Goal: Task Accomplishment & Management: Manage account settings

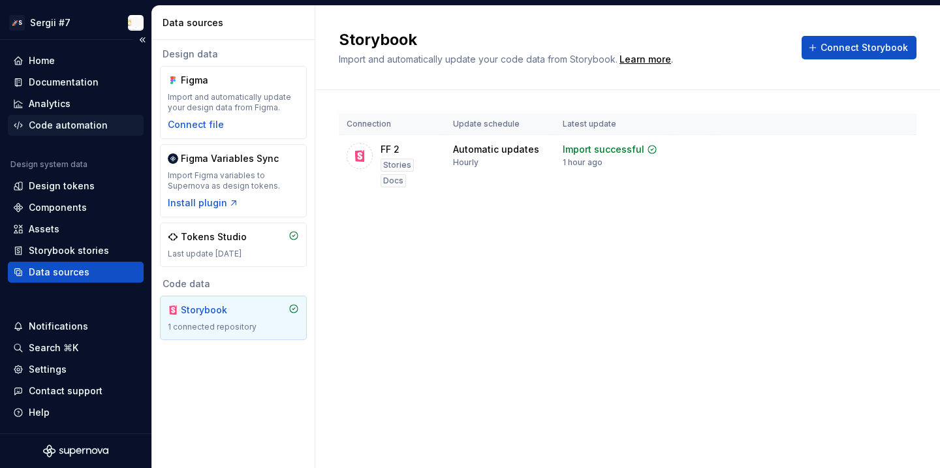
click at [80, 131] on div "Code automation" at bounding box center [68, 125] width 79 height 13
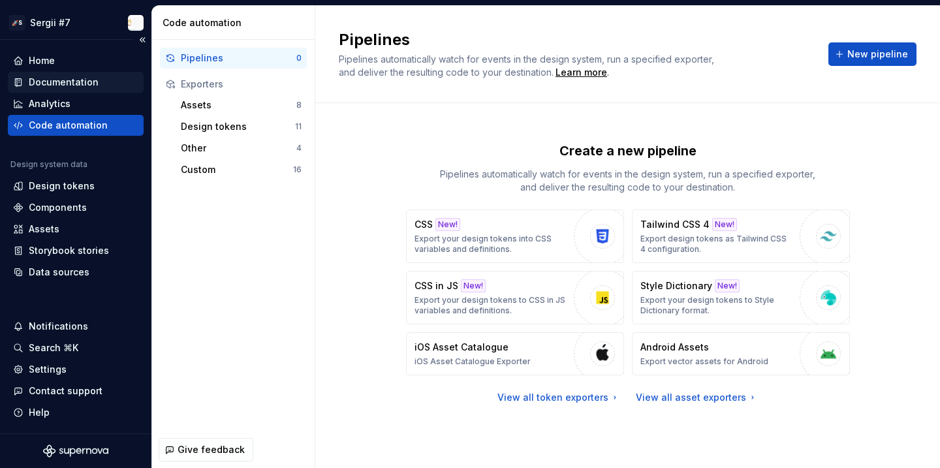
click at [83, 86] on div "Documentation" at bounding box center [64, 82] width 70 height 13
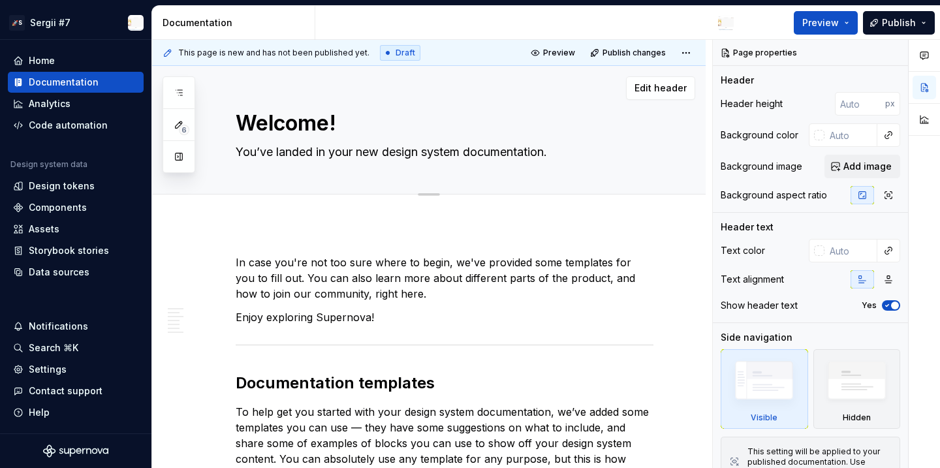
type textarea "*"
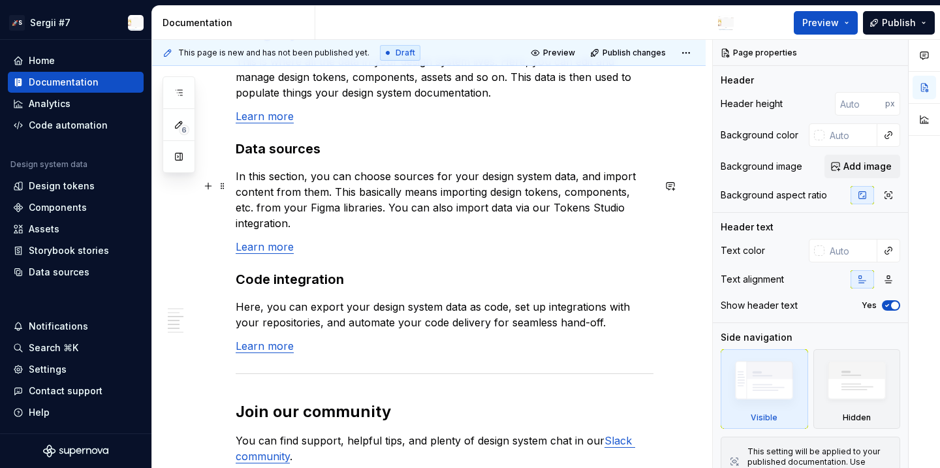
scroll to position [1231, 0]
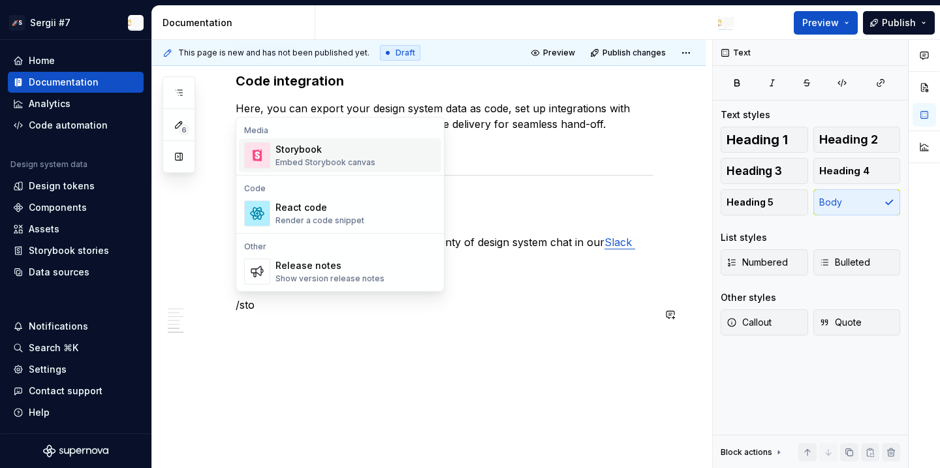
click at [353, 159] on div "Embed Storybook canvas" at bounding box center [326, 162] width 100 height 10
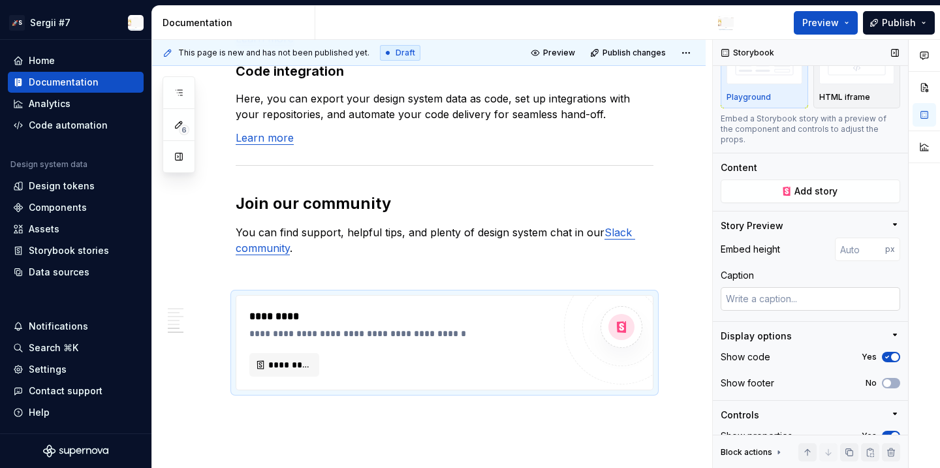
scroll to position [135, 0]
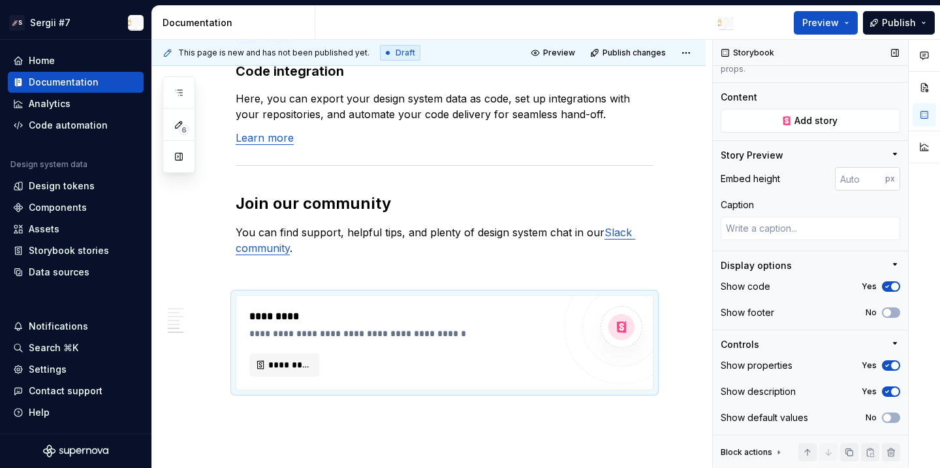
type textarea "*"
click at [851, 179] on input "number" at bounding box center [860, 179] width 50 height 24
type input "40"
type textarea "*"
type input "100"
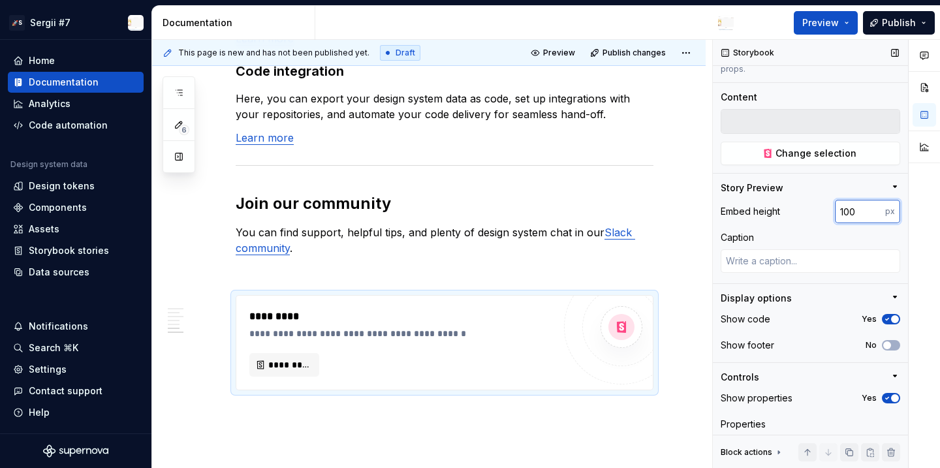
click at [856, 212] on input "100" at bounding box center [860, 212] width 50 height 24
type textarea "*"
click at [62, 365] on div "Settings" at bounding box center [48, 369] width 38 height 13
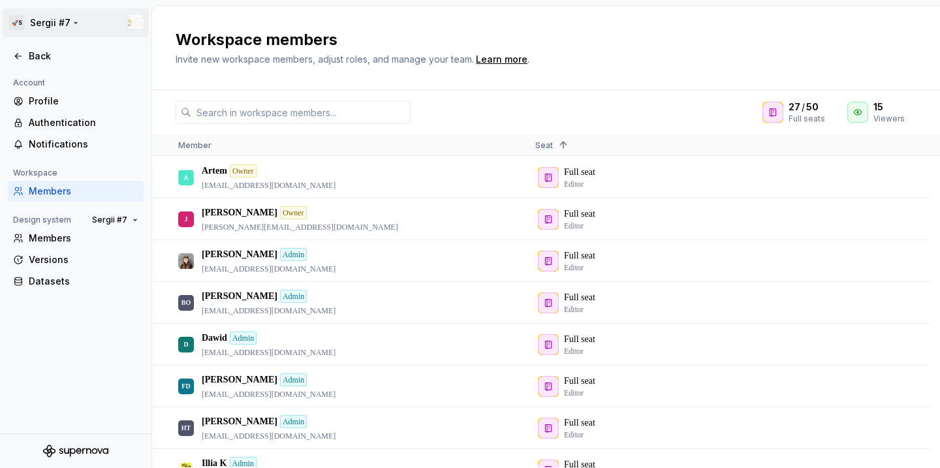
click at [28, 24] on html "🚀S Sergii #7 Back Account Profile Authentication Notifications Workspace Member…" at bounding box center [470, 234] width 940 height 468
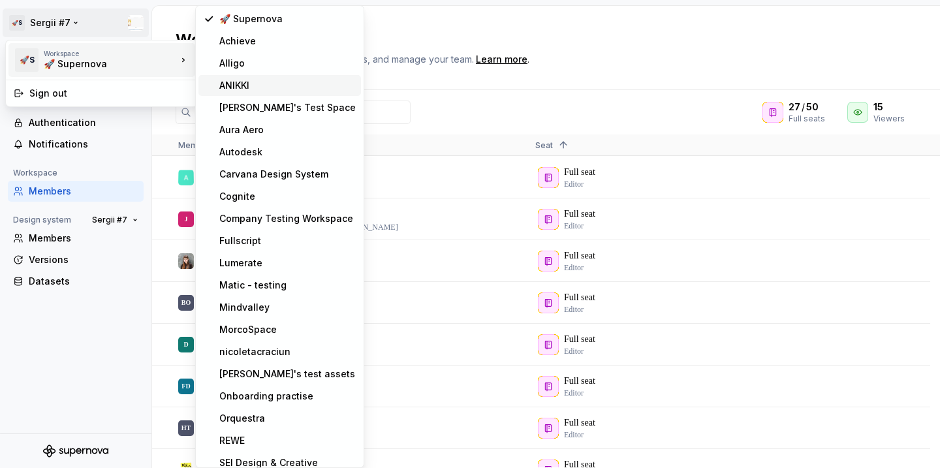
click at [257, 86] on div "ANIKKI" at bounding box center [287, 85] width 136 height 13
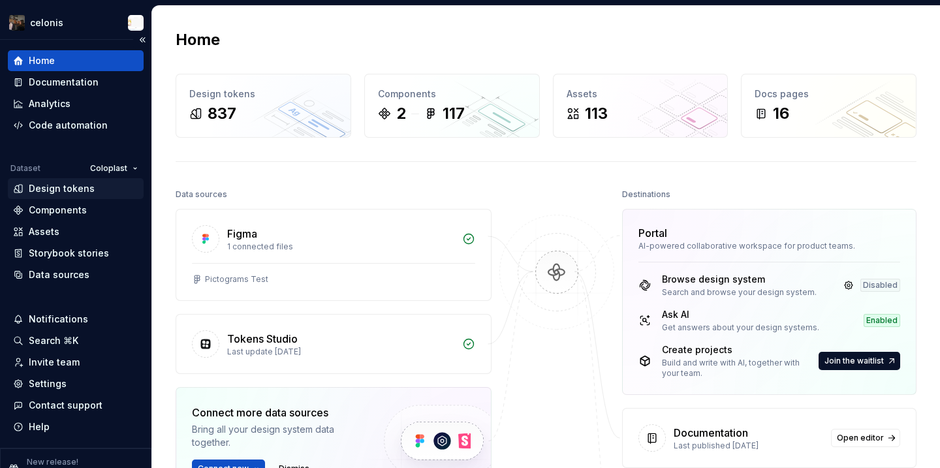
click at [73, 180] on div "Design tokens" at bounding box center [76, 188] width 136 height 21
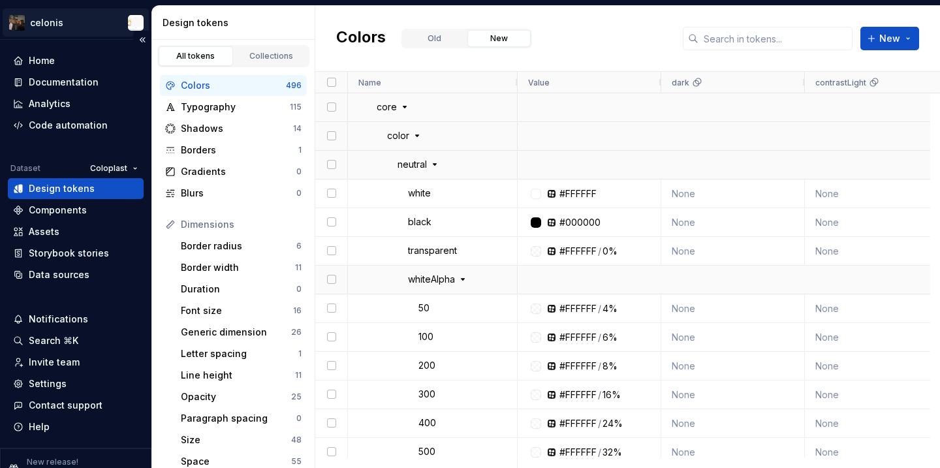
click at [57, 24] on html "celonis Home Documentation Analytics Code automation Dataset Coloplast Design t…" at bounding box center [470, 234] width 940 height 468
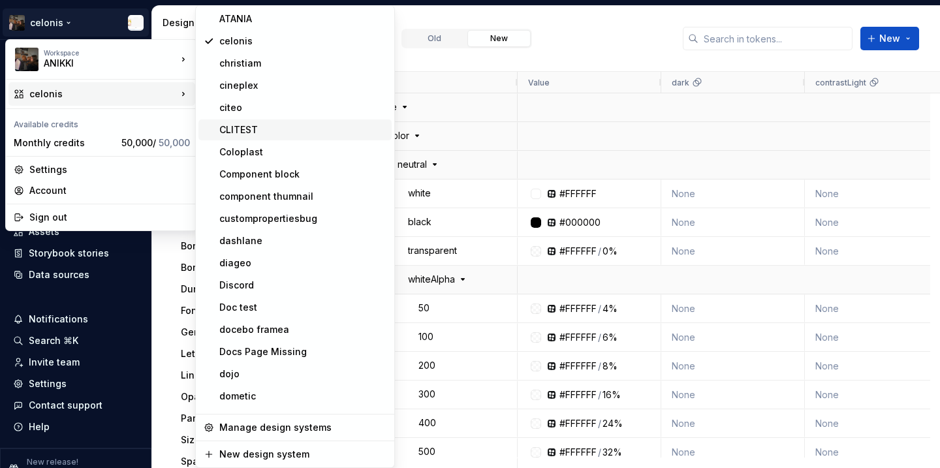
click at [246, 127] on div "CLITEST" at bounding box center [302, 129] width 167 height 13
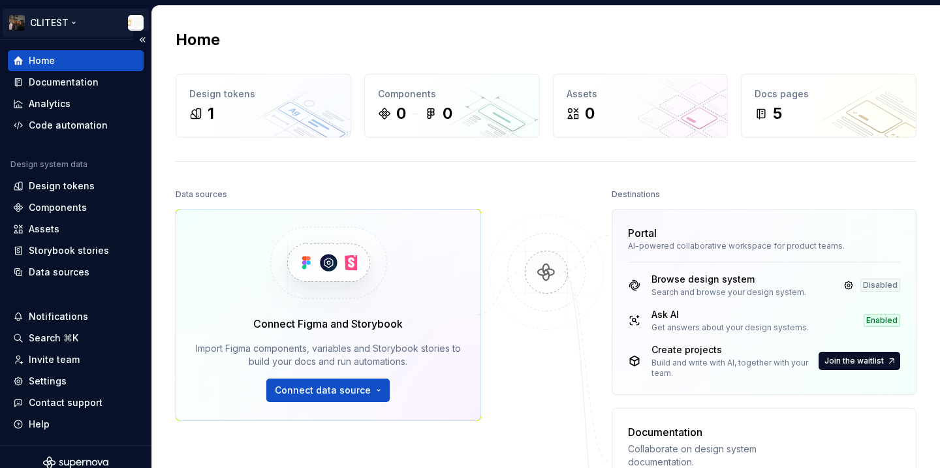
click at [58, 12] on html "CLITEST Home Documentation Analytics Code automation Design system data Design …" at bounding box center [470, 234] width 940 height 468
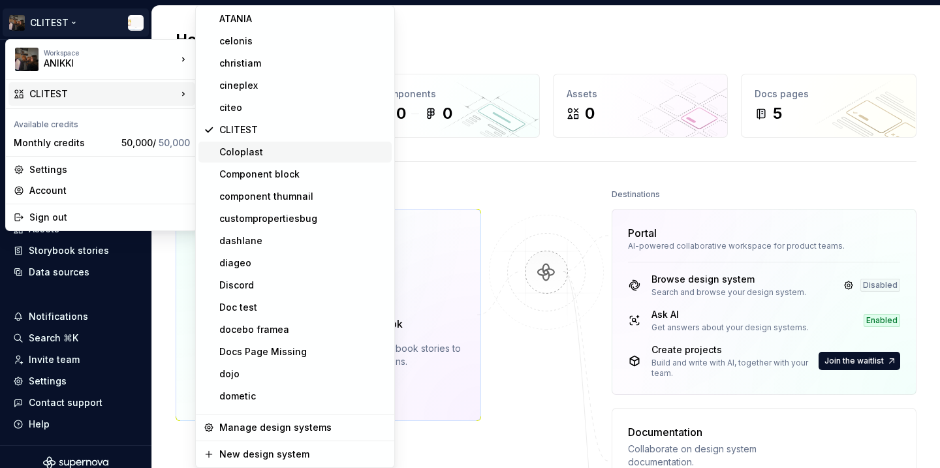
click at [277, 155] on div "Coloplast" at bounding box center [302, 152] width 167 height 13
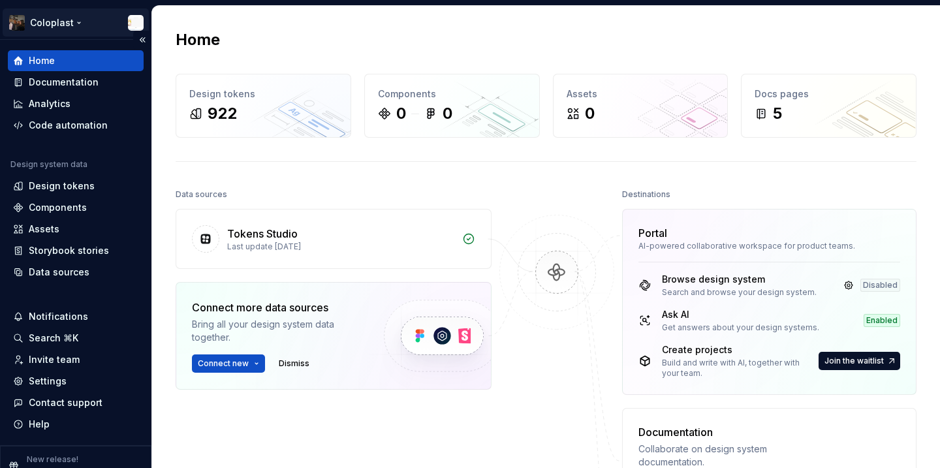
click at [52, 18] on html "Coloplast Home Documentation Analytics Code automation Design system data Desig…" at bounding box center [470, 234] width 940 height 468
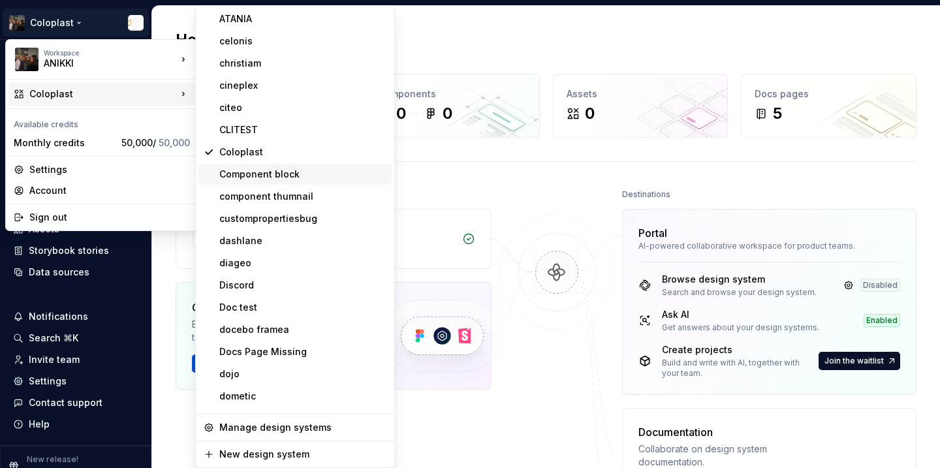
click at [255, 183] on div "Component block" at bounding box center [294, 174] width 193 height 21
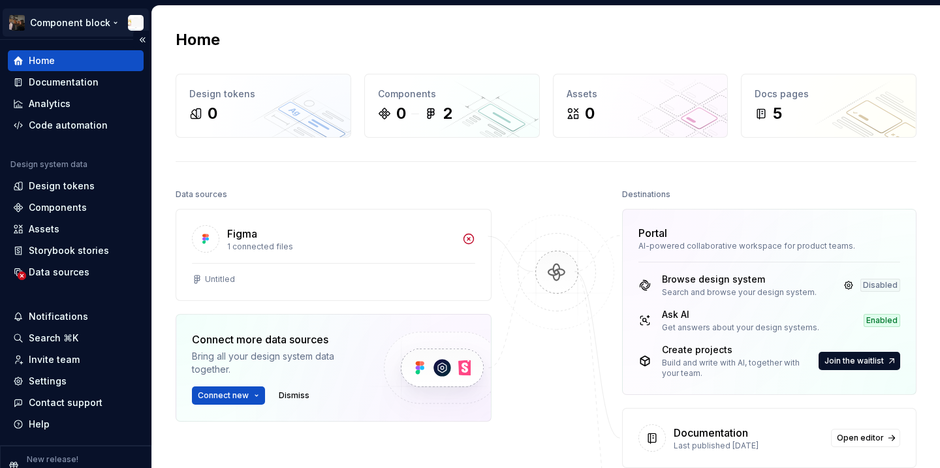
click at [78, 29] on html "Component block Home Documentation Analytics Code automation Design system data…" at bounding box center [470, 234] width 940 height 468
click at [232, 63] on html "Component block Home Documentation Analytics Code automation Design system data…" at bounding box center [470, 234] width 940 height 468
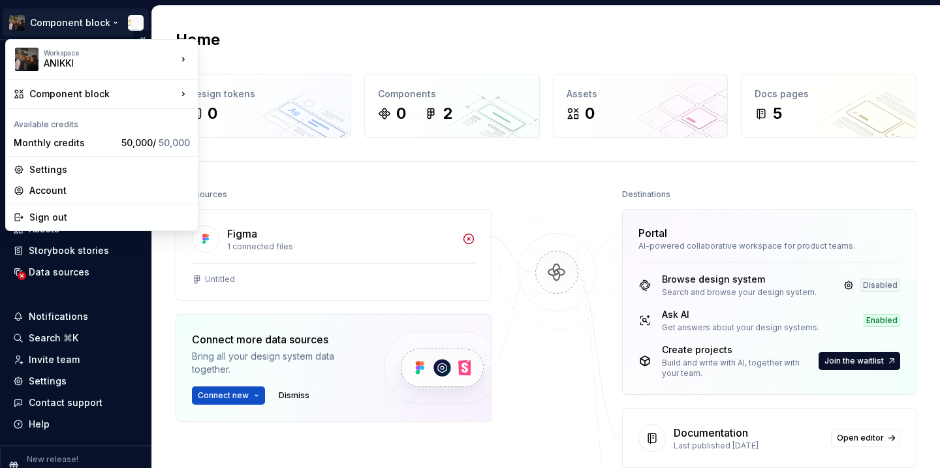
click at [63, 15] on html "Component block Home Documentation Analytics Code automation Design system data…" at bounding box center [470, 234] width 940 height 468
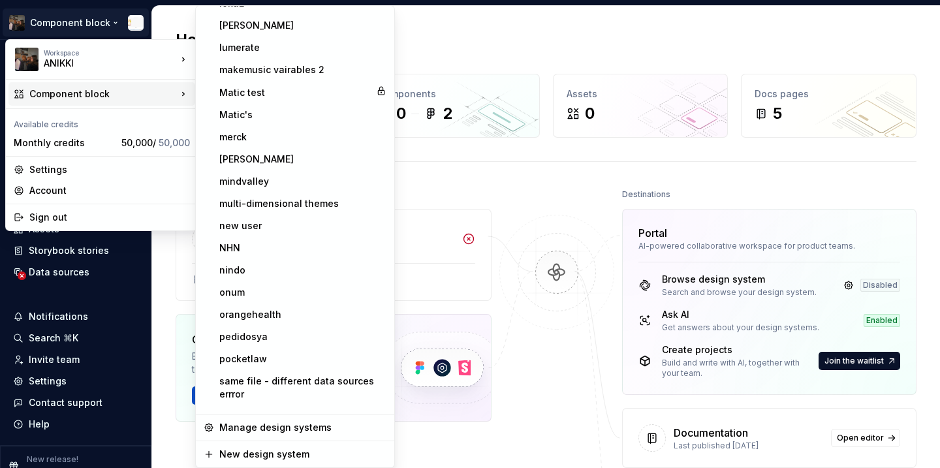
scroll to position [1081, 0]
click at [252, 155] on div "[PERSON_NAME]" at bounding box center [302, 159] width 167 height 13
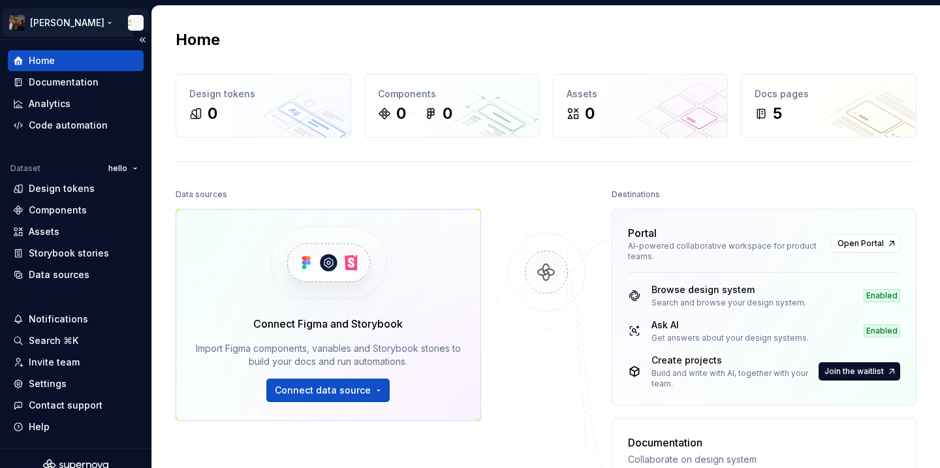
click at [49, 22] on html "[PERSON_NAME] Home Documentation Analytics Code automation Dataset hello Design…" at bounding box center [470, 234] width 940 height 468
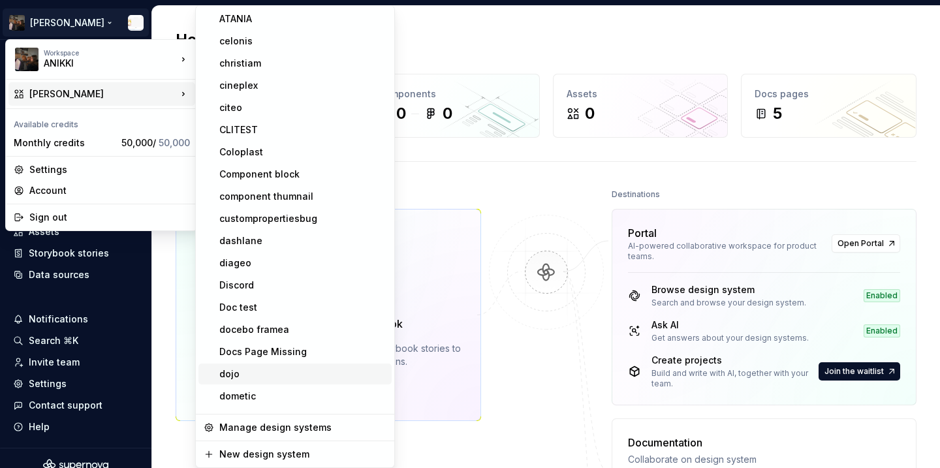
click at [338, 377] on div "dojo" at bounding box center [302, 374] width 167 height 13
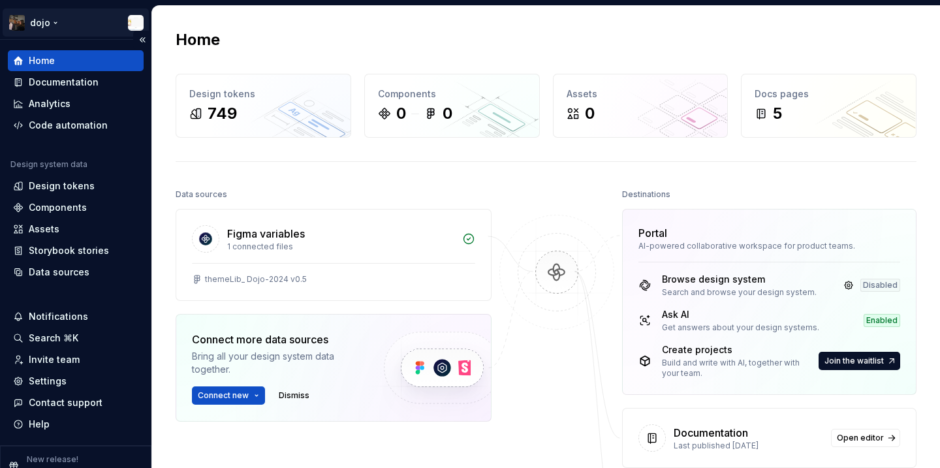
click at [61, 36] on html "dojo Home Documentation Analytics Code automation Design system data Design tok…" at bounding box center [470, 234] width 940 height 468
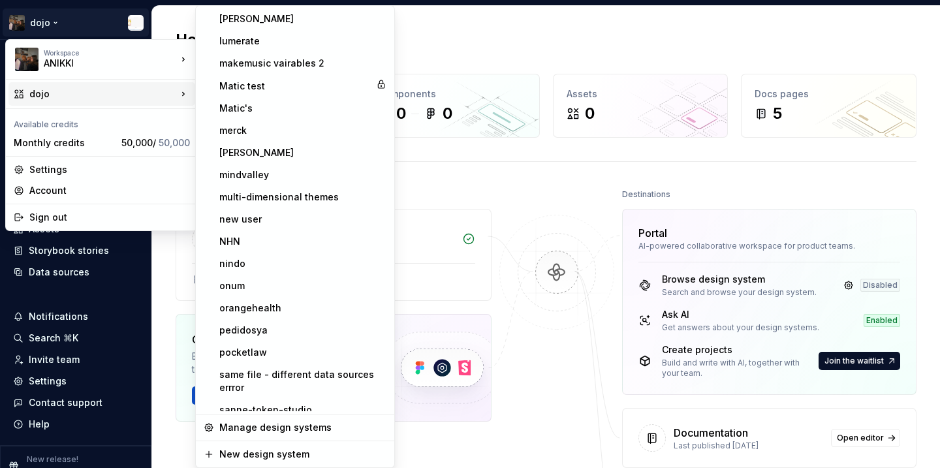
scroll to position [1087, 0]
click at [261, 59] on div "makemusic vairables 2" at bounding box center [302, 63] width 167 height 13
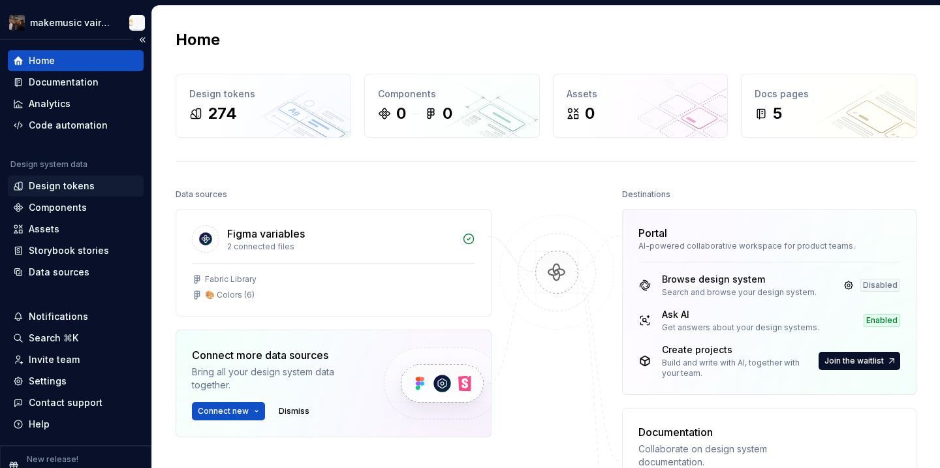
click at [77, 177] on div "Design tokens" at bounding box center [76, 186] width 136 height 21
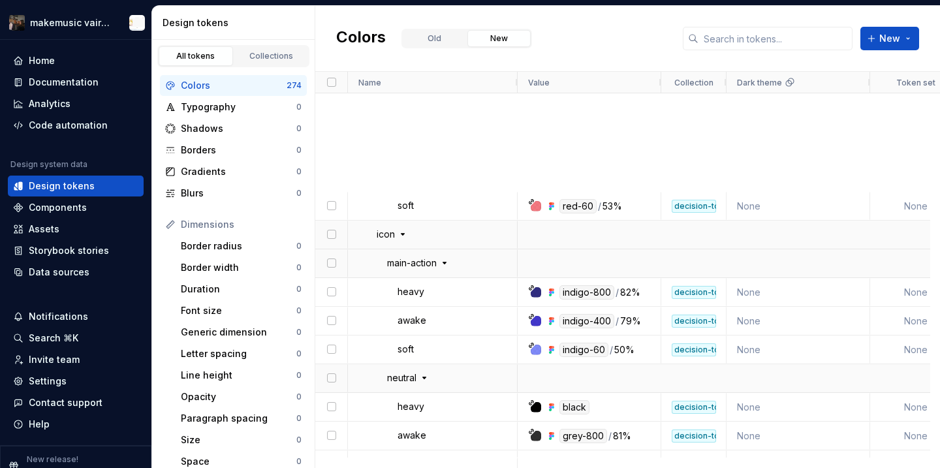
scroll to position [6787, 0]
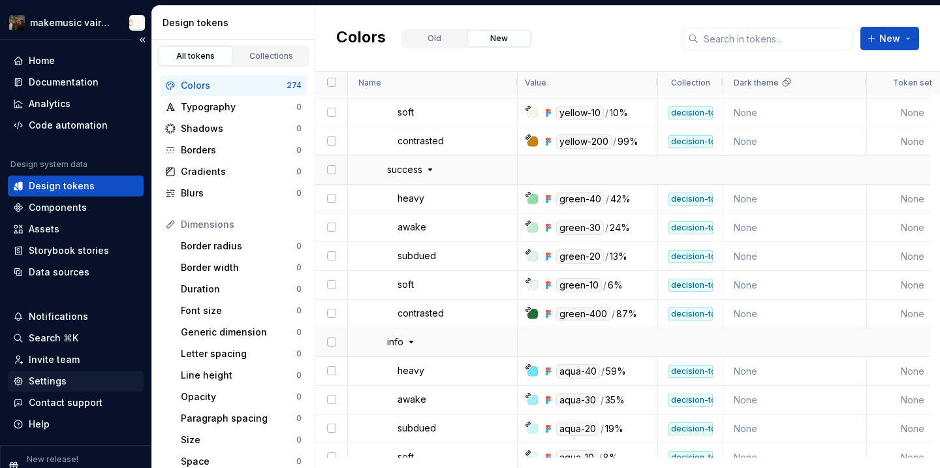
click at [78, 385] on div "Settings" at bounding box center [75, 381] width 125 height 13
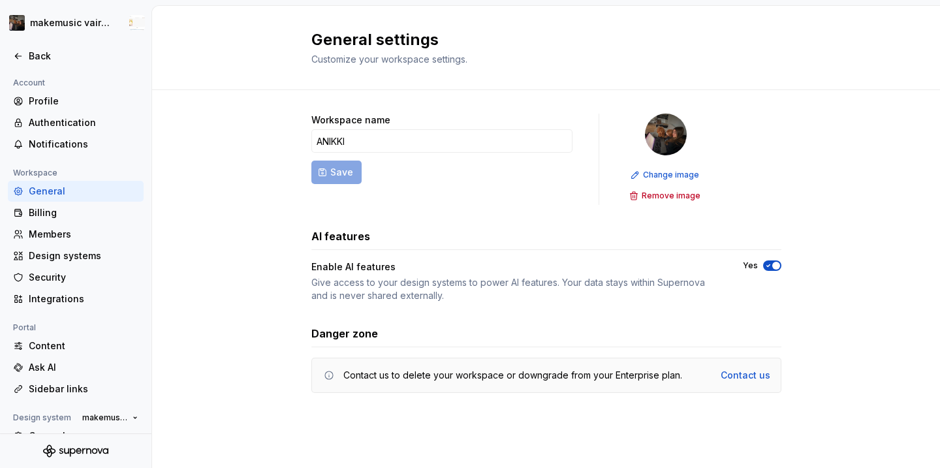
scroll to position [106, 0]
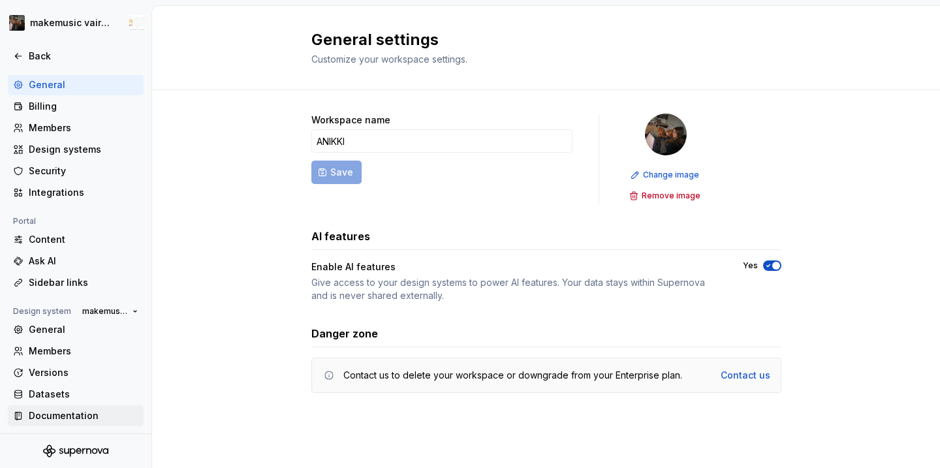
click at [77, 417] on div "Documentation" at bounding box center [84, 415] width 110 height 13
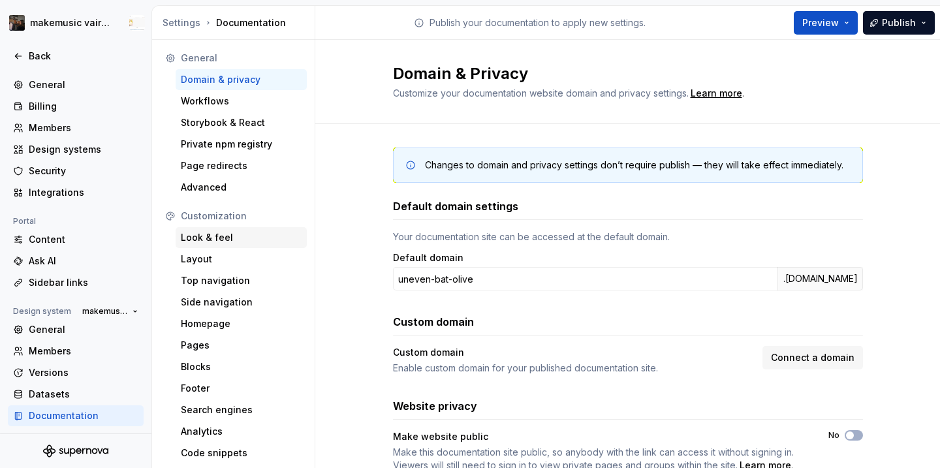
click at [223, 242] on div "Look & feel" at bounding box center [241, 237] width 121 height 13
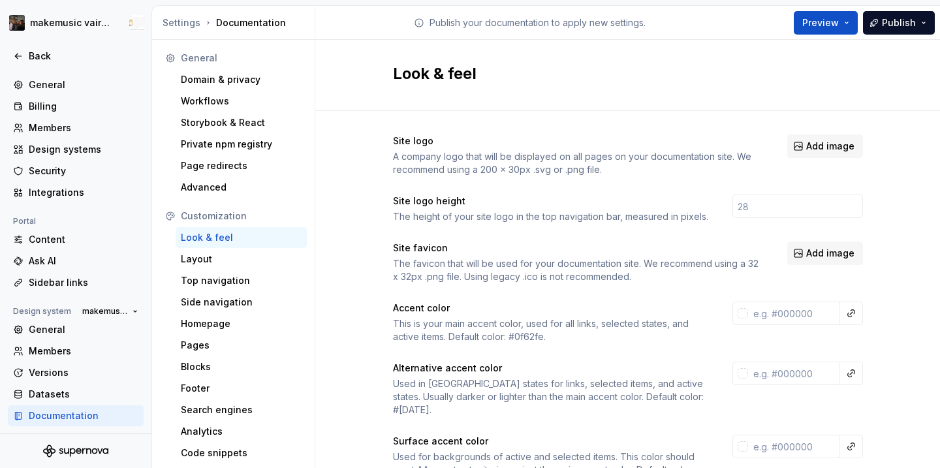
scroll to position [42, 0]
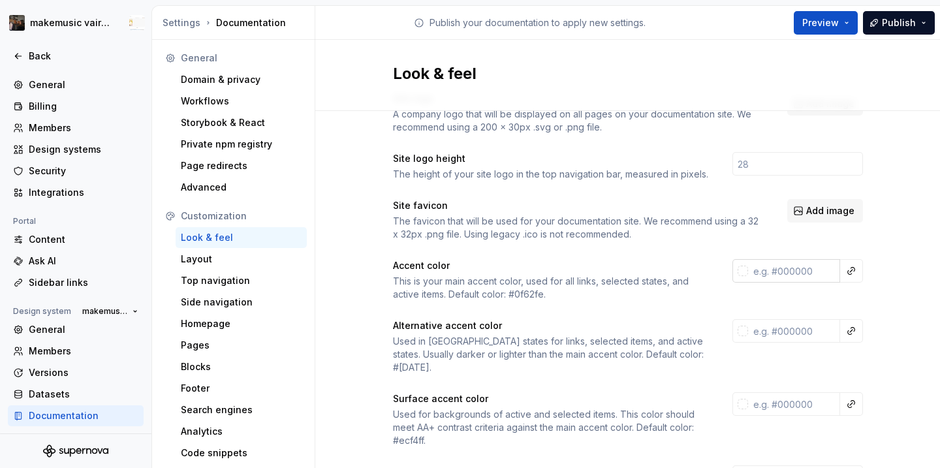
click at [741, 274] on div at bounding box center [743, 271] width 10 height 10
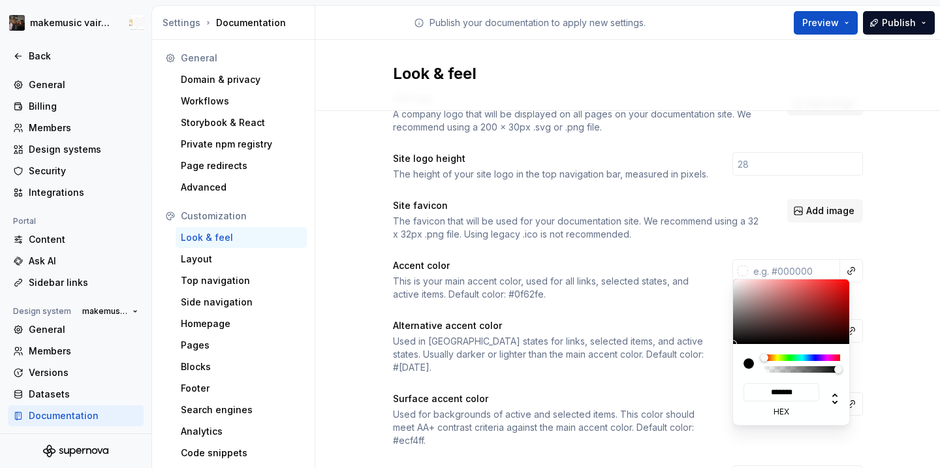
click at [851, 267] on html "makemusic vairables 2 Back Account Profile Authentication Notifications Workspa…" at bounding box center [470, 234] width 940 height 468
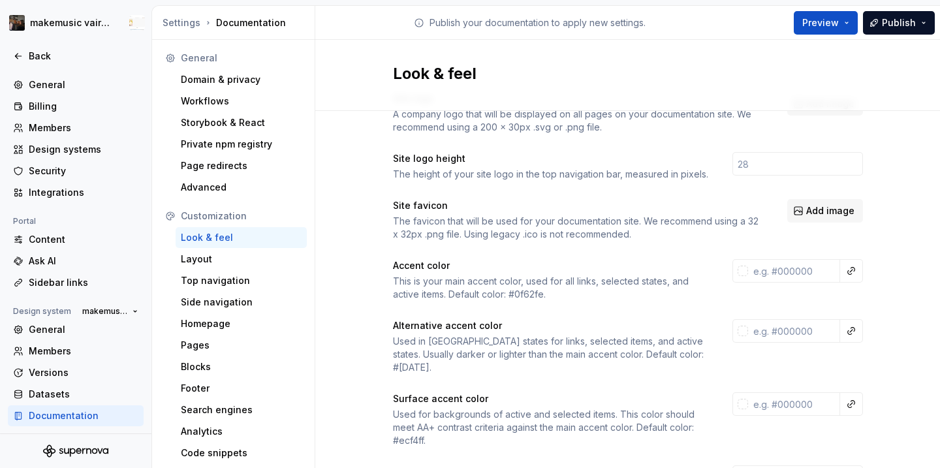
click at [851, 267] on button "button" at bounding box center [851, 271] width 18 height 18
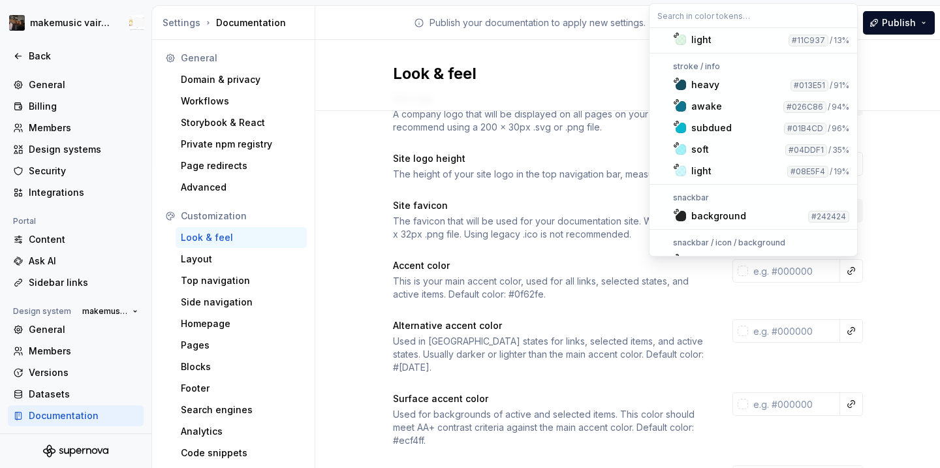
scroll to position [5585, 0]
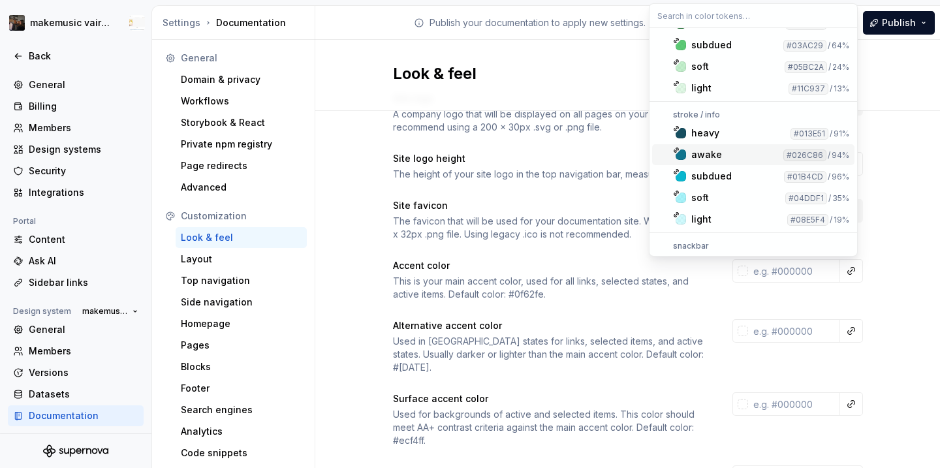
click at [783, 153] on div "#026C86" at bounding box center [804, 156] width 43 height 12
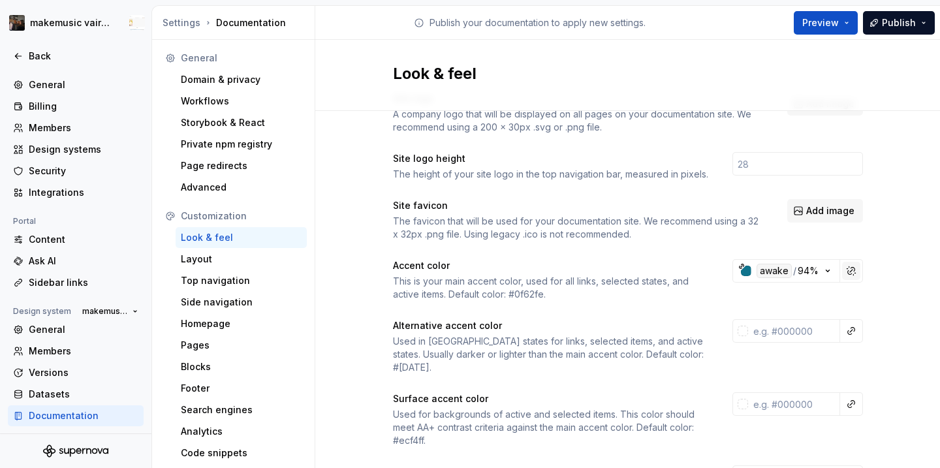
click at [842, 277] on button "button" at bounding box center [851, 271] width 18 height 18
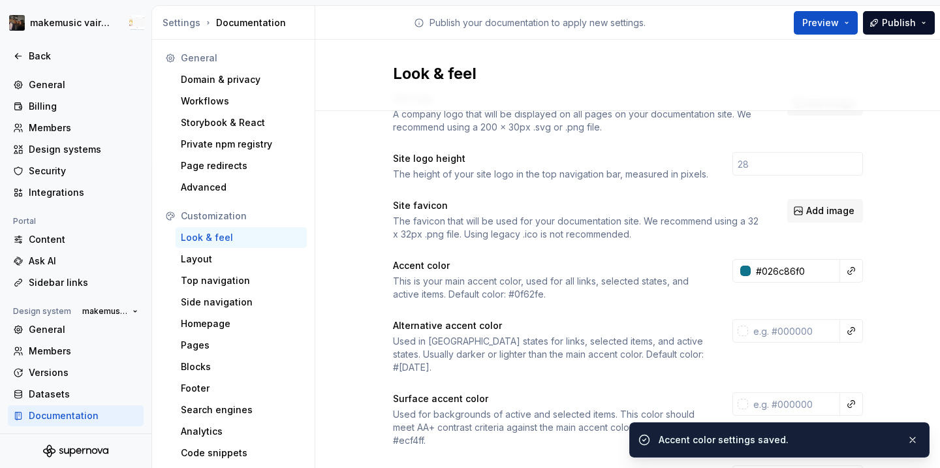
click at [853, 319] on div at bounding box center [852, 331] width 24 height 24
click at [847, 329] on button "button" at bounding box center [851, 331] width 18 height 18
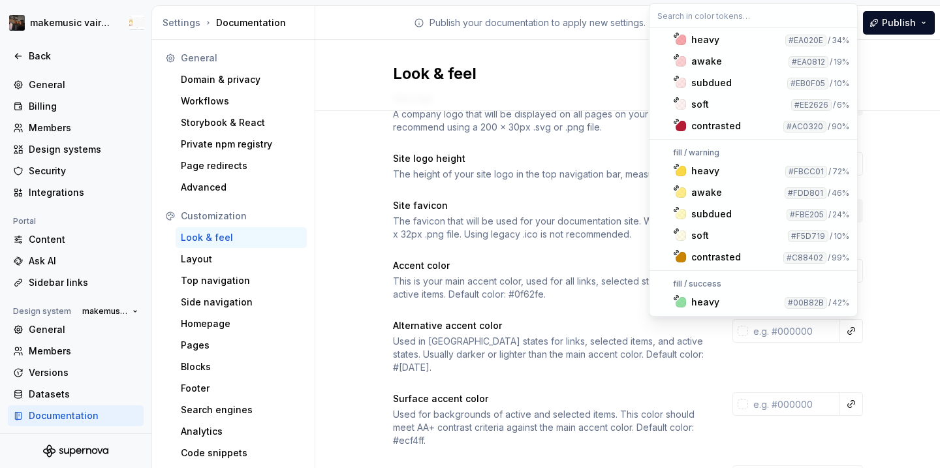
scroll to position [4127, 0]
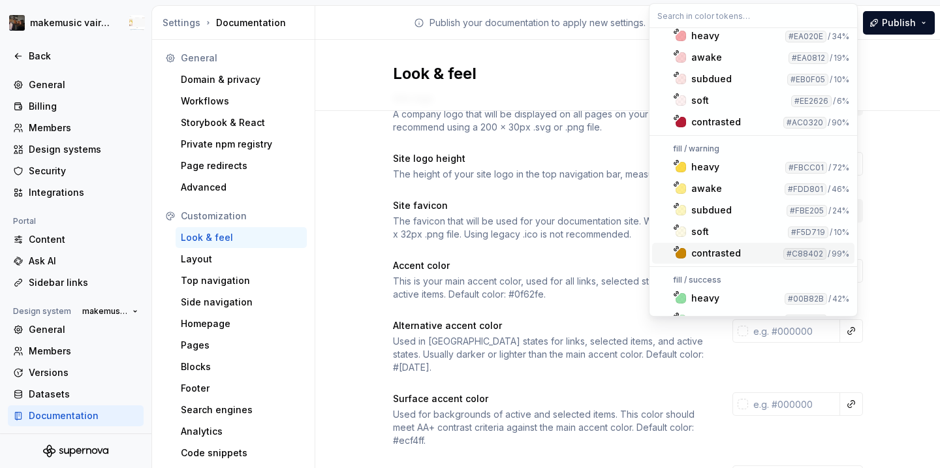
click at [806, 258] on div "#C88402" at bounding box center [804, 254] width 43 height 12
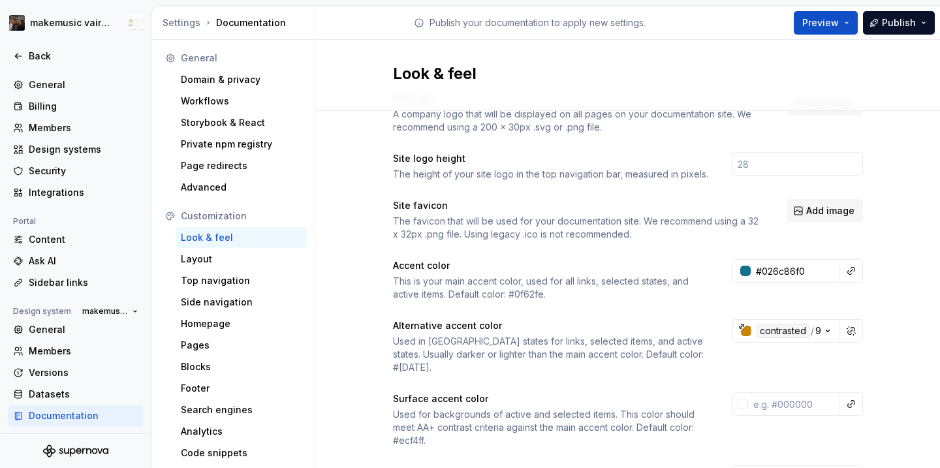
click at [785, 400] on input "text" at bounding box center [794, 404] width 92 height 24
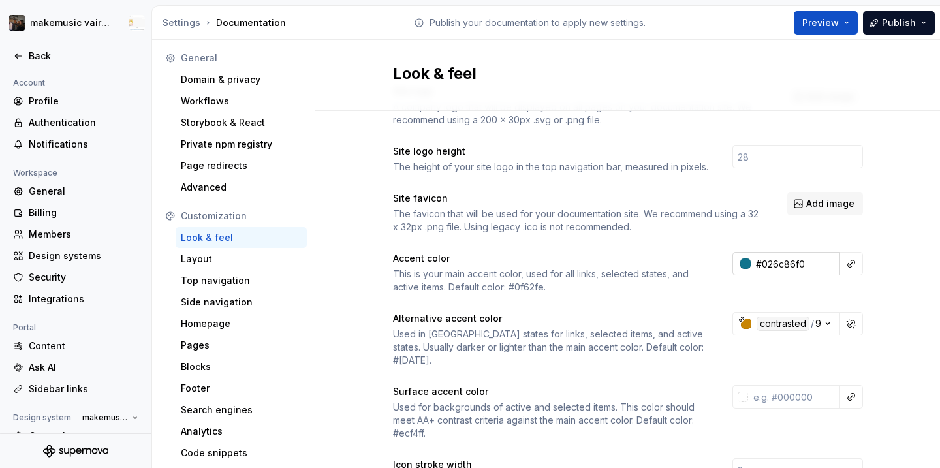
scroll to position [53, 0]
